Goal: Information Seeking & Learning: Learn about a topic

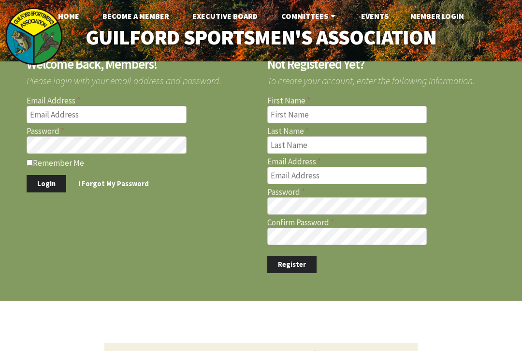
scroll to position [5, 0]
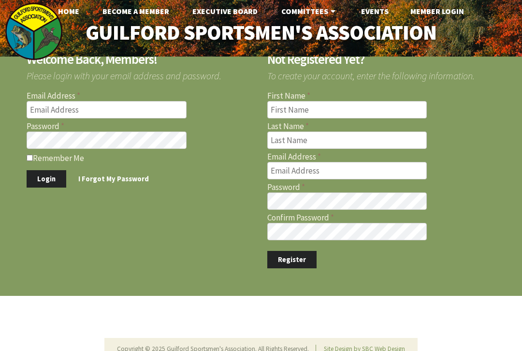
click at [96, 109] on input "Email Address" at bounding box center [107, 109] width 160 height 17
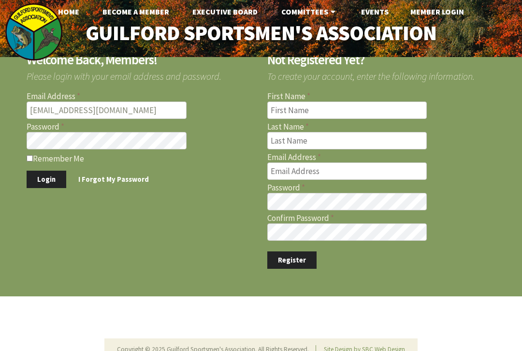
type input "fah123@att.net"
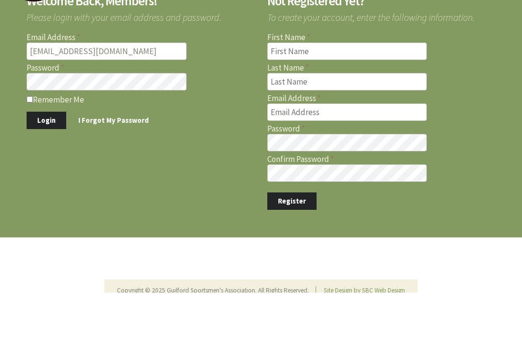
click at [29, 155] on input "Remember Me" at bounding box center [30, 158] width 6 height 6
checkbox input "true"
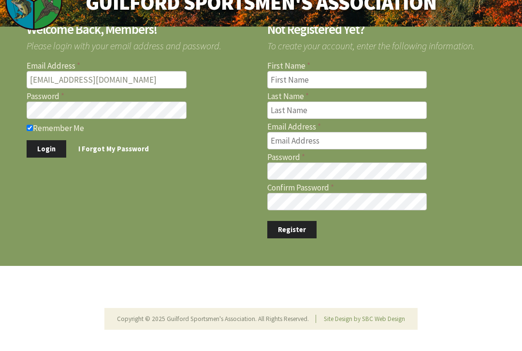
click at [45, 154] on button "Login" at bounding box center [47, 149] width 40 height 18
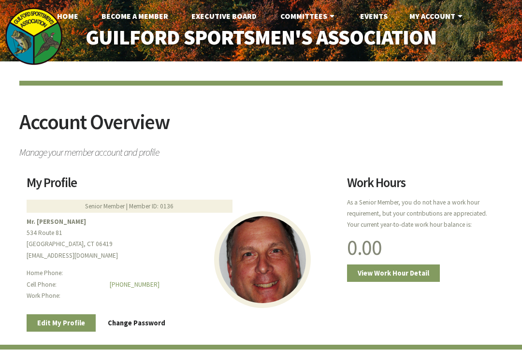
click at [439, 15] on link "My Account" at bounding box center [437, 15] width 71 height 19
click at [380, 15] on link "Events" at bounding box center [373, 15] width 43 height 19
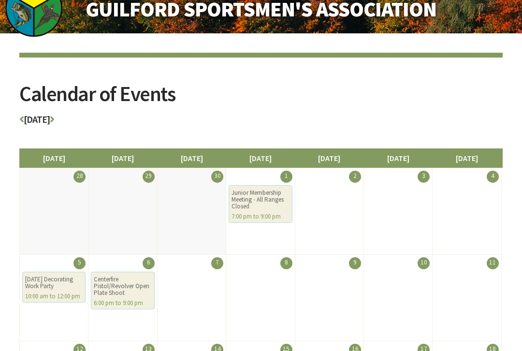
scroll to position [29, 0]
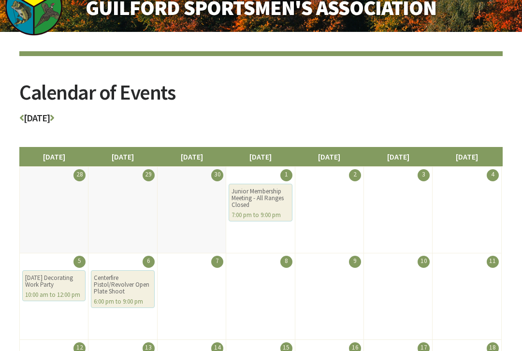
click at [54, 117] on icon at bounding box center [52, 118] width 4 height 10
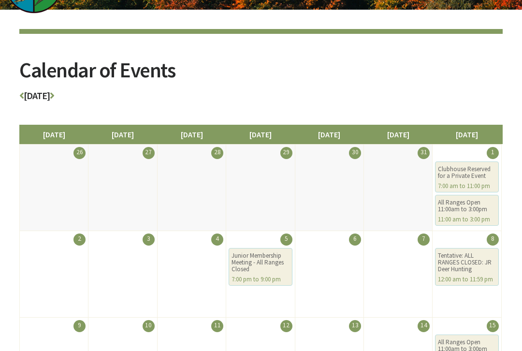
scroll to position [52, 0]
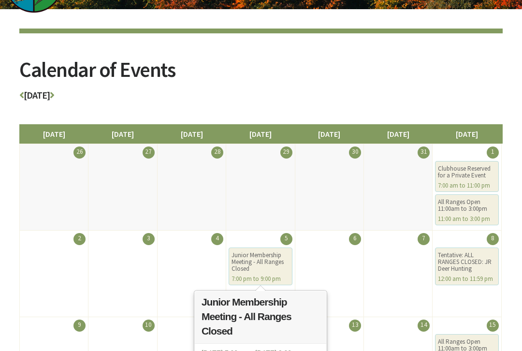
click at [265, 278] on div "7:00 pm to 9:00 pm" at bounding box center [261, 279] width 58 height 7
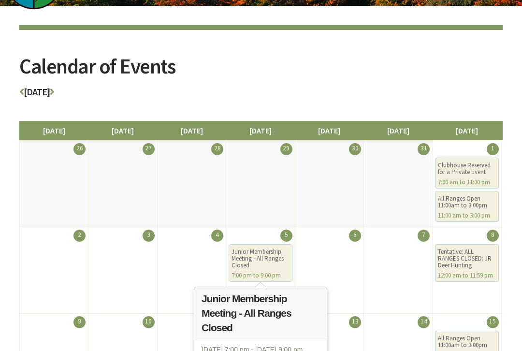
scroll to position [53, 0]
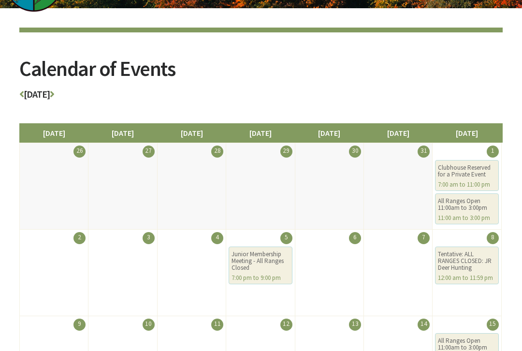
click at [435, 96] on h3 "November 2025" at bounding box center [260, 96] width 483 height 15
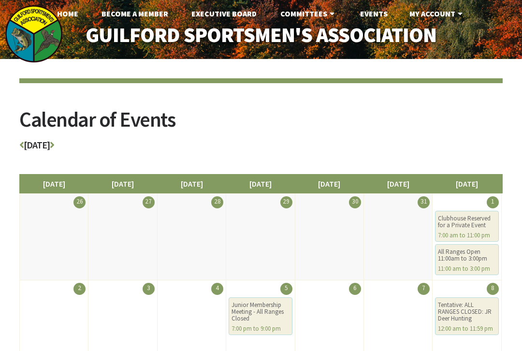
scroll to position [0, 0]
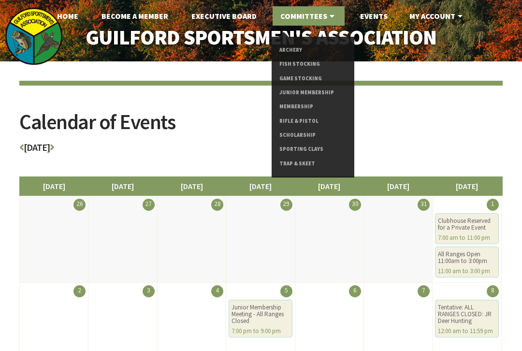
click at [304, 106] on link "Membership" at bounding box center [312, 107] width 67 height 14
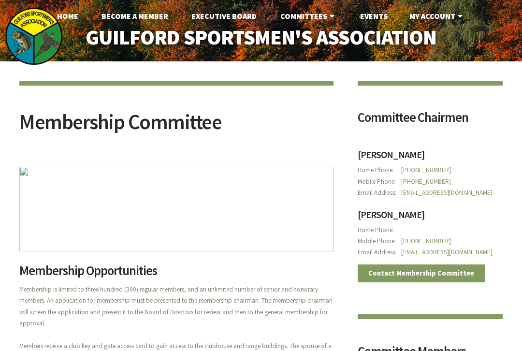
click at [79, 15] on link "Home" at bounding box center [67, 15] width 37 height 19
